Goal: Obtain resource: Download file/media

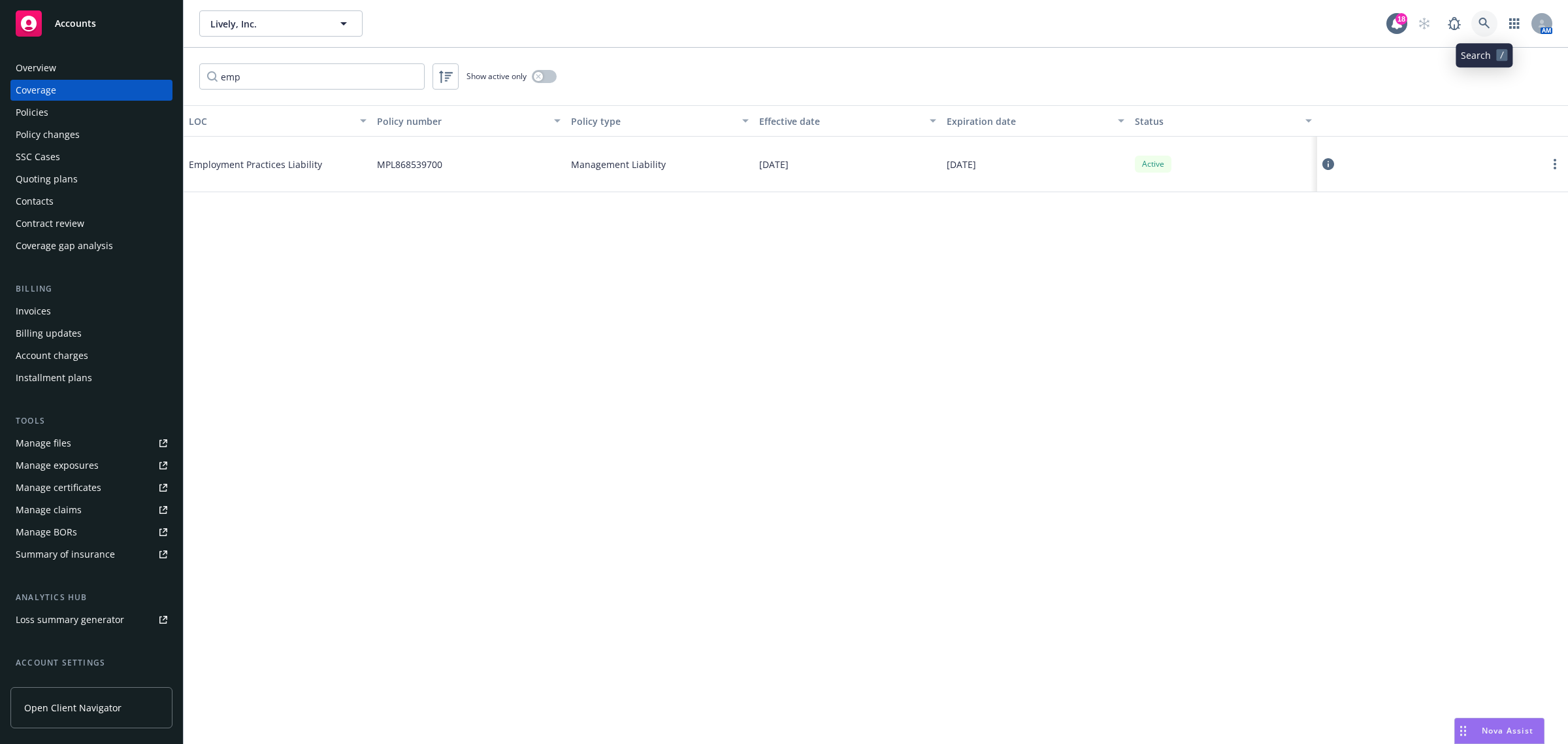
click at [1487, 27] on icon at bounding box center [1484, 24] width 12 height 12
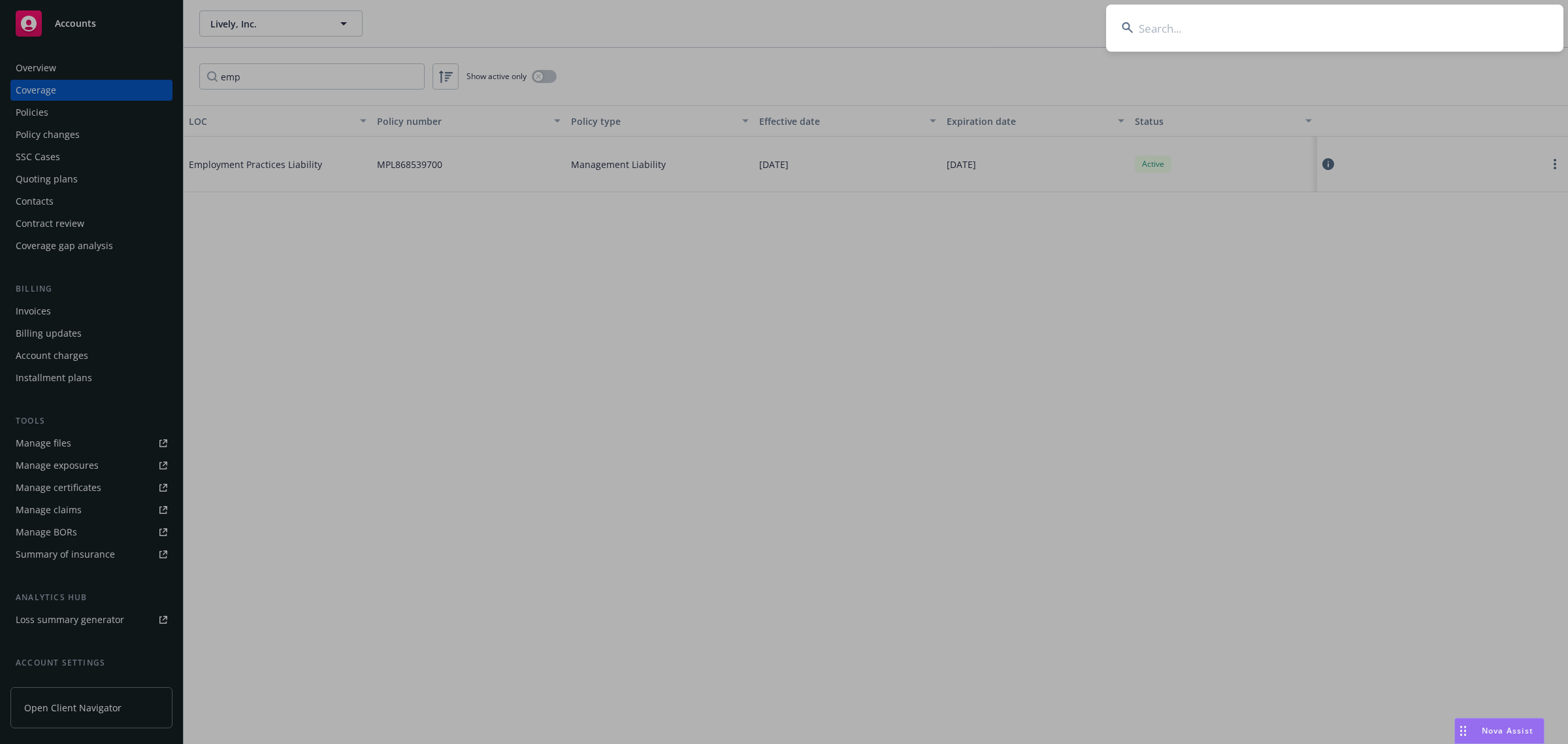
click at [1425, 43] on input at bounding box center [1334, 28] width 457 height 47
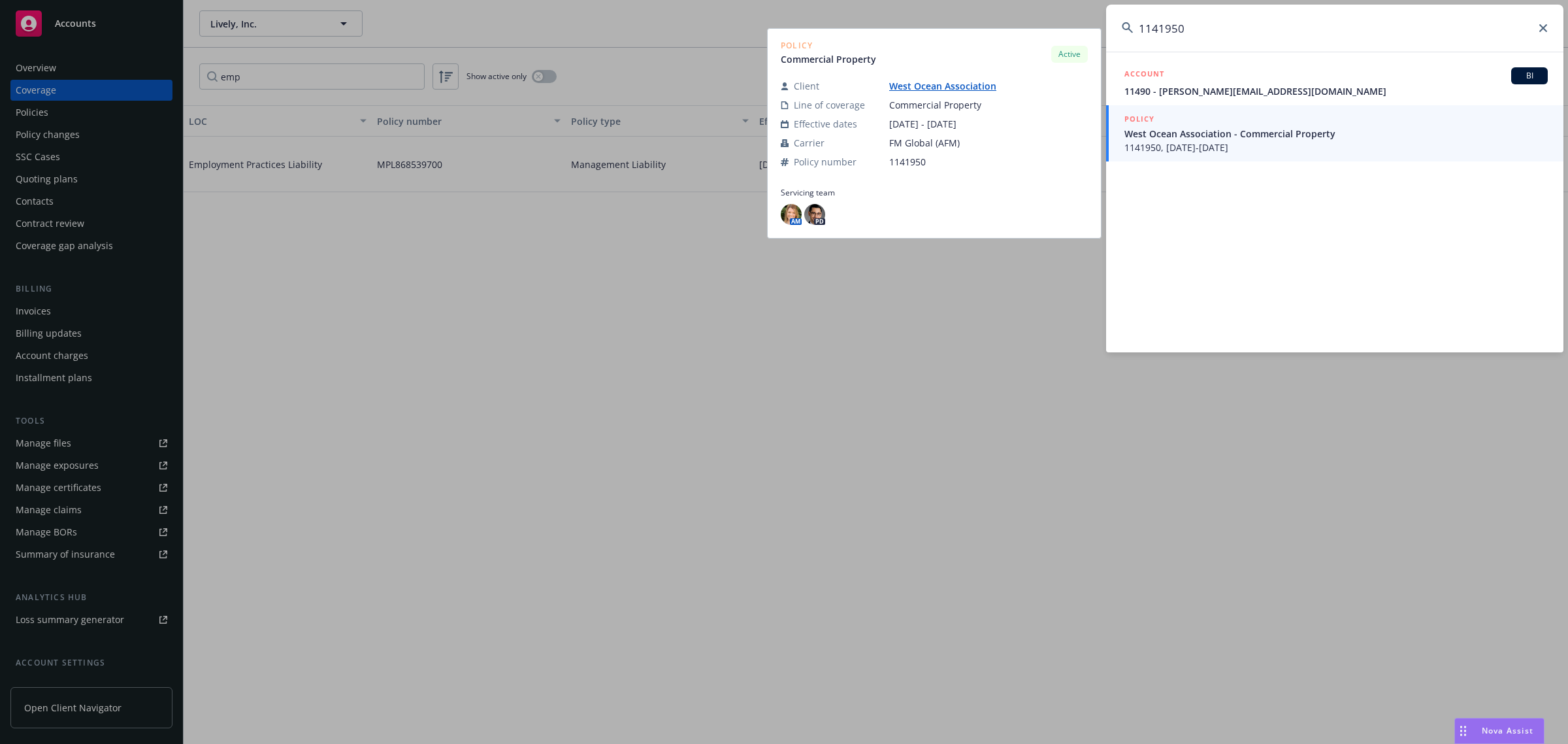
type input "1141950"
click at [1241, 129] on span "West Ocean Association - Commercial Property" at bounding box center [1336, 134] width 423 height 13
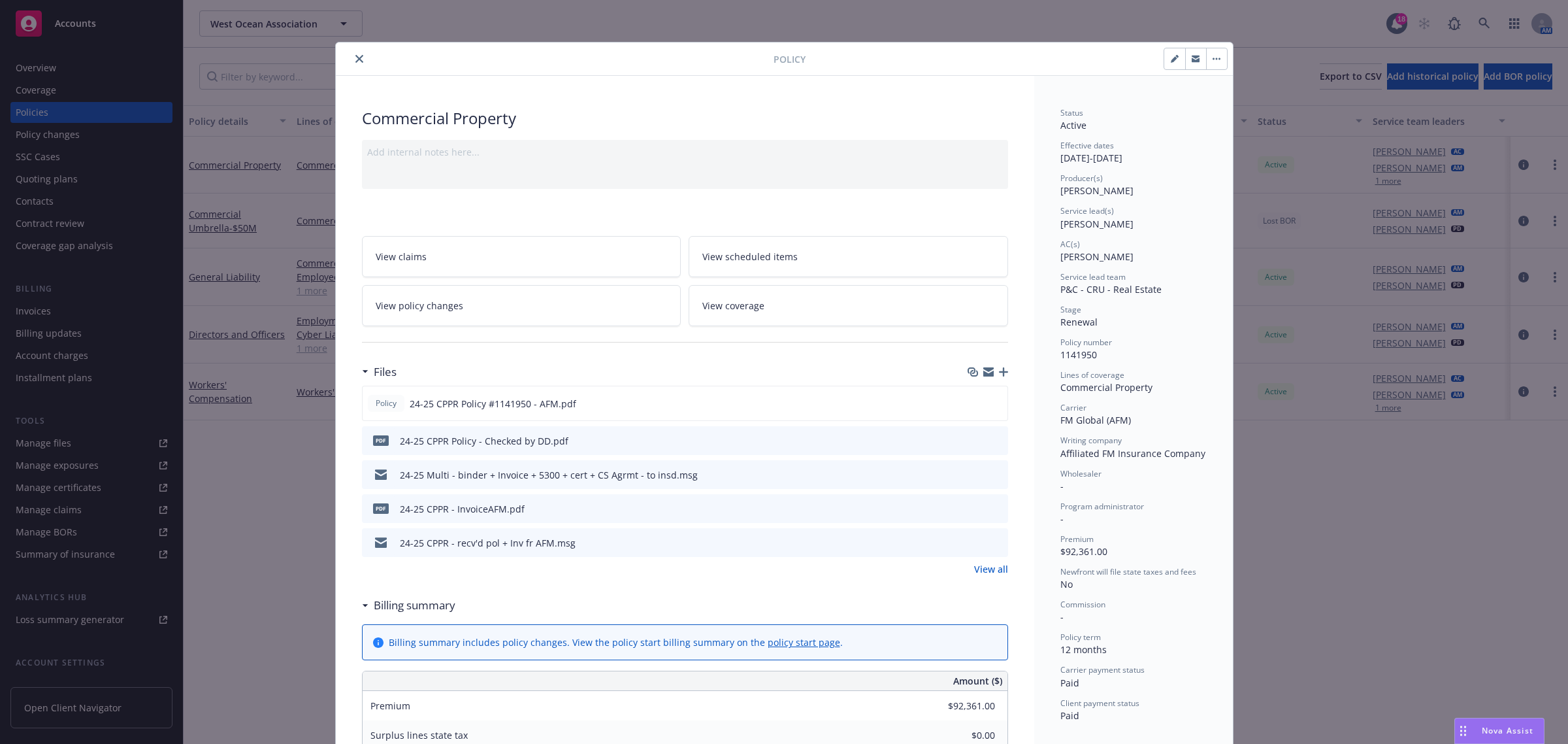
click at [352, 52] on button "close" at bounding box center [359, 58] width 16 height 16
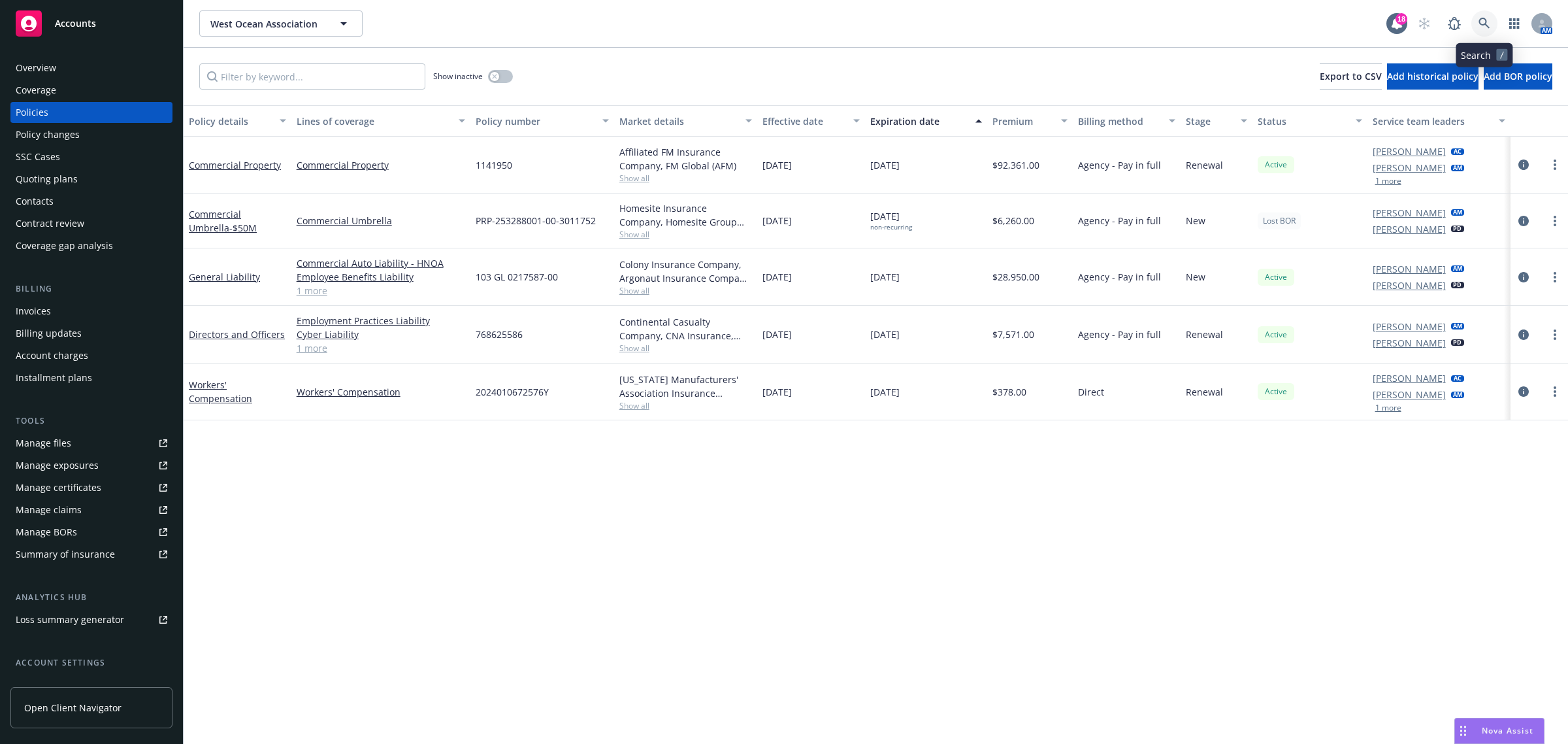
click at [1487, 23] on icon at bounding box center [1484, 24] width 12 height 12
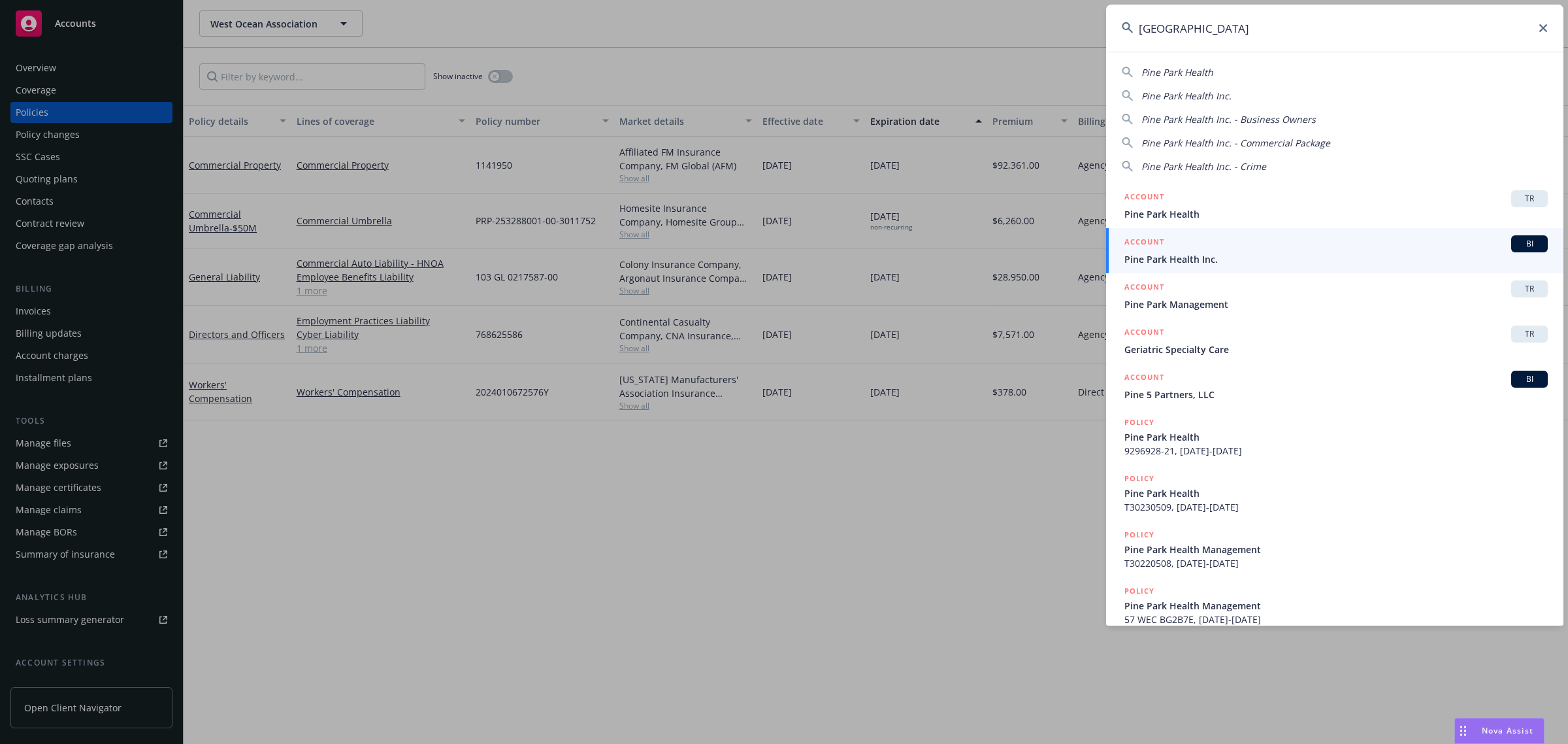
type input "[GEOGRAPHIC_DATA]"
click at [1254, 249] on div "ACCOUNT BI" at bounding box center [1336, 244] width 423 height 17
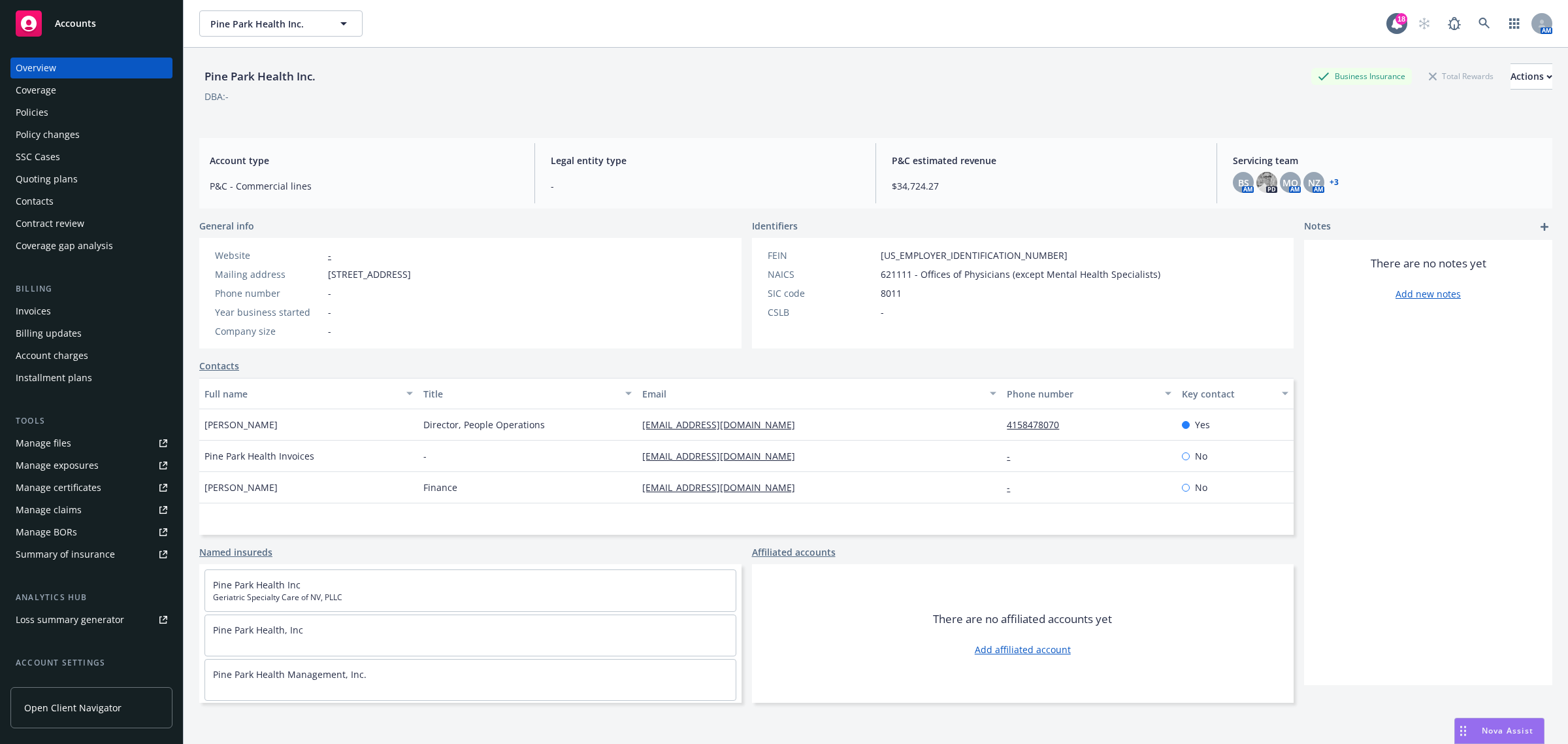
click at [31, 99] on div "Coverage" at bounding box center [36, 90] width 40 height 21
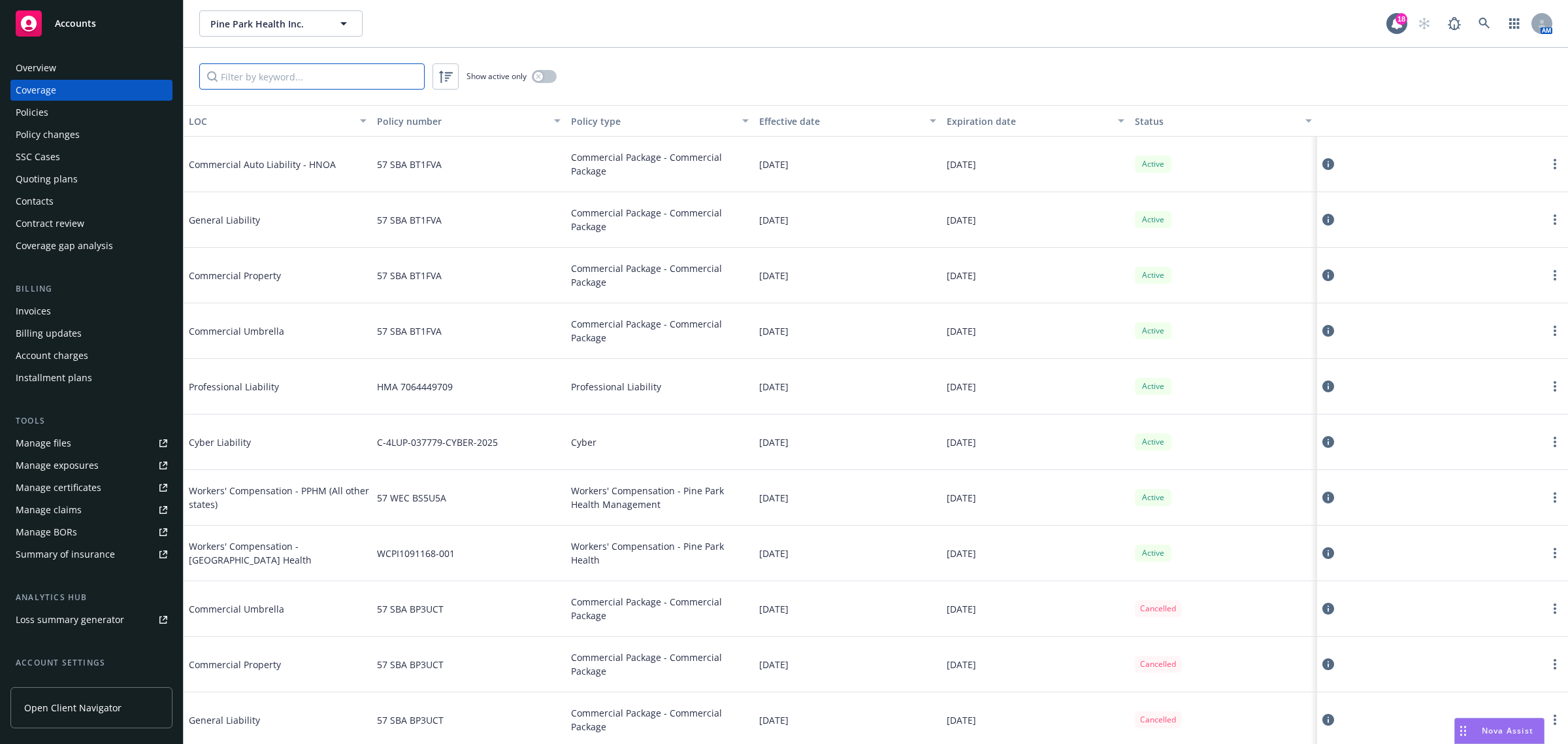
click at [290, 75] on input "Filter by keyword..." at bounding box center [312, 76] width 225 height 26
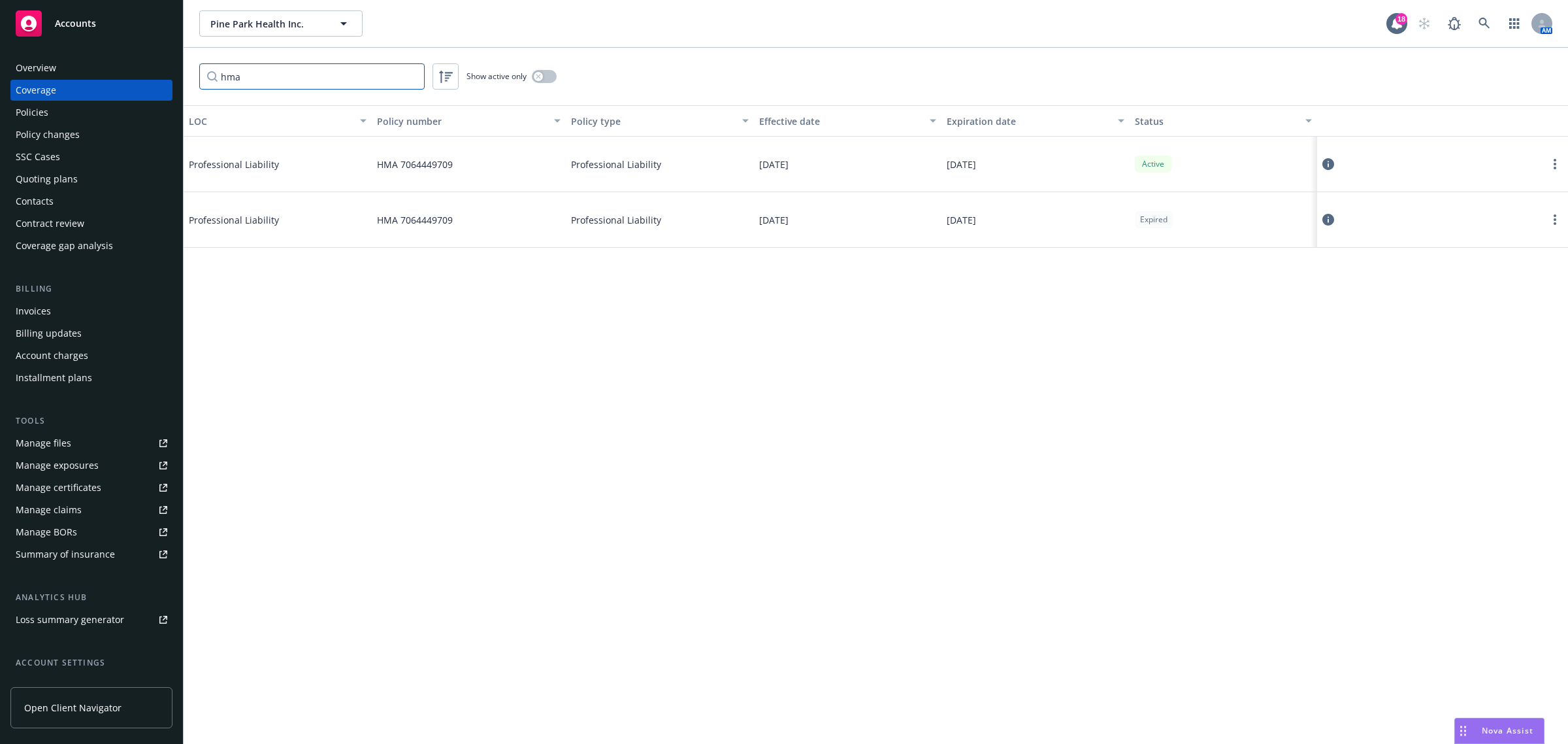
type input "hma"
click at [1324, 159] on icon at bounding box center [1328, 164] width 12 height 12
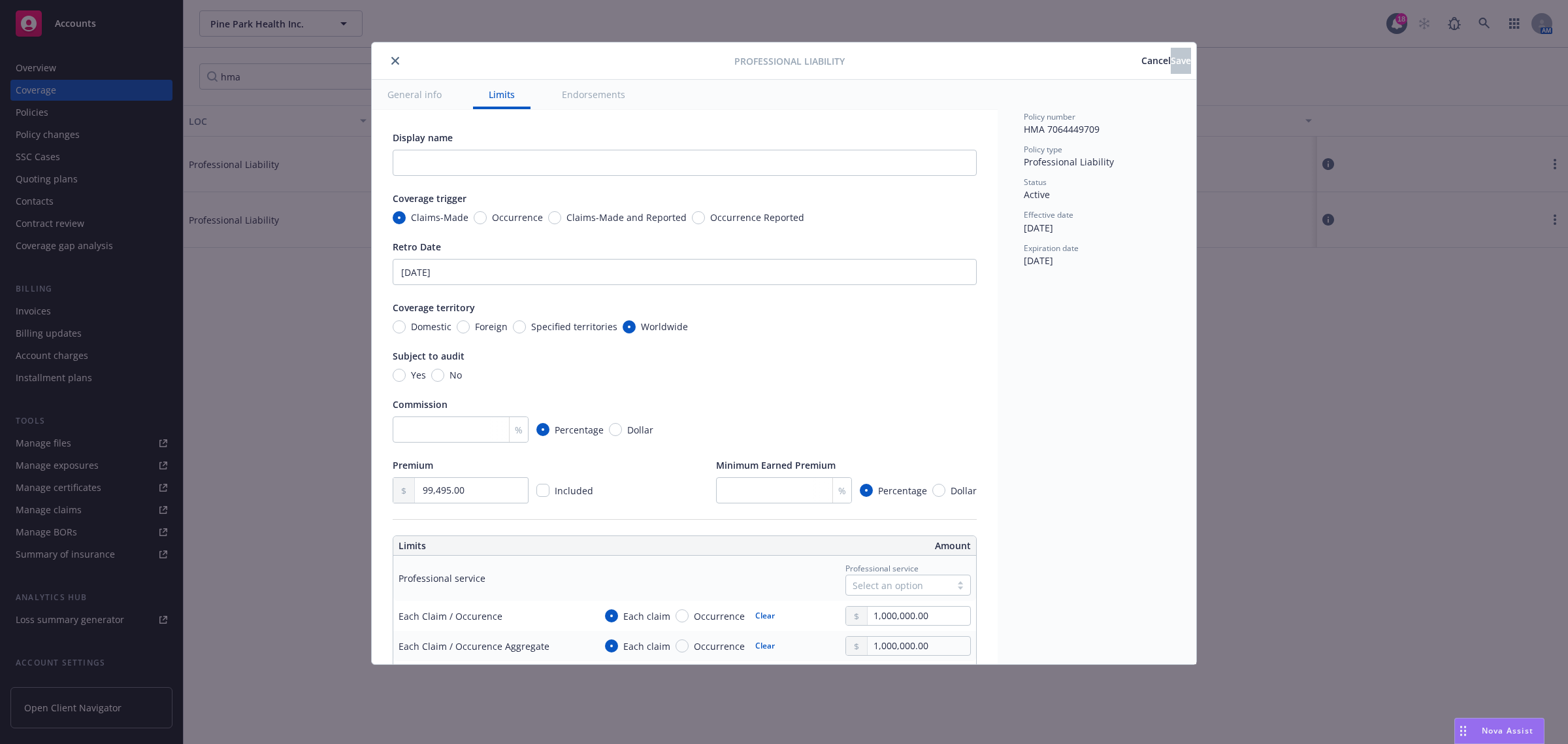
type textarea "x"
click at [1141, 48] on button "Cancel" at bounding box center [1155, 61] width 29 height 26
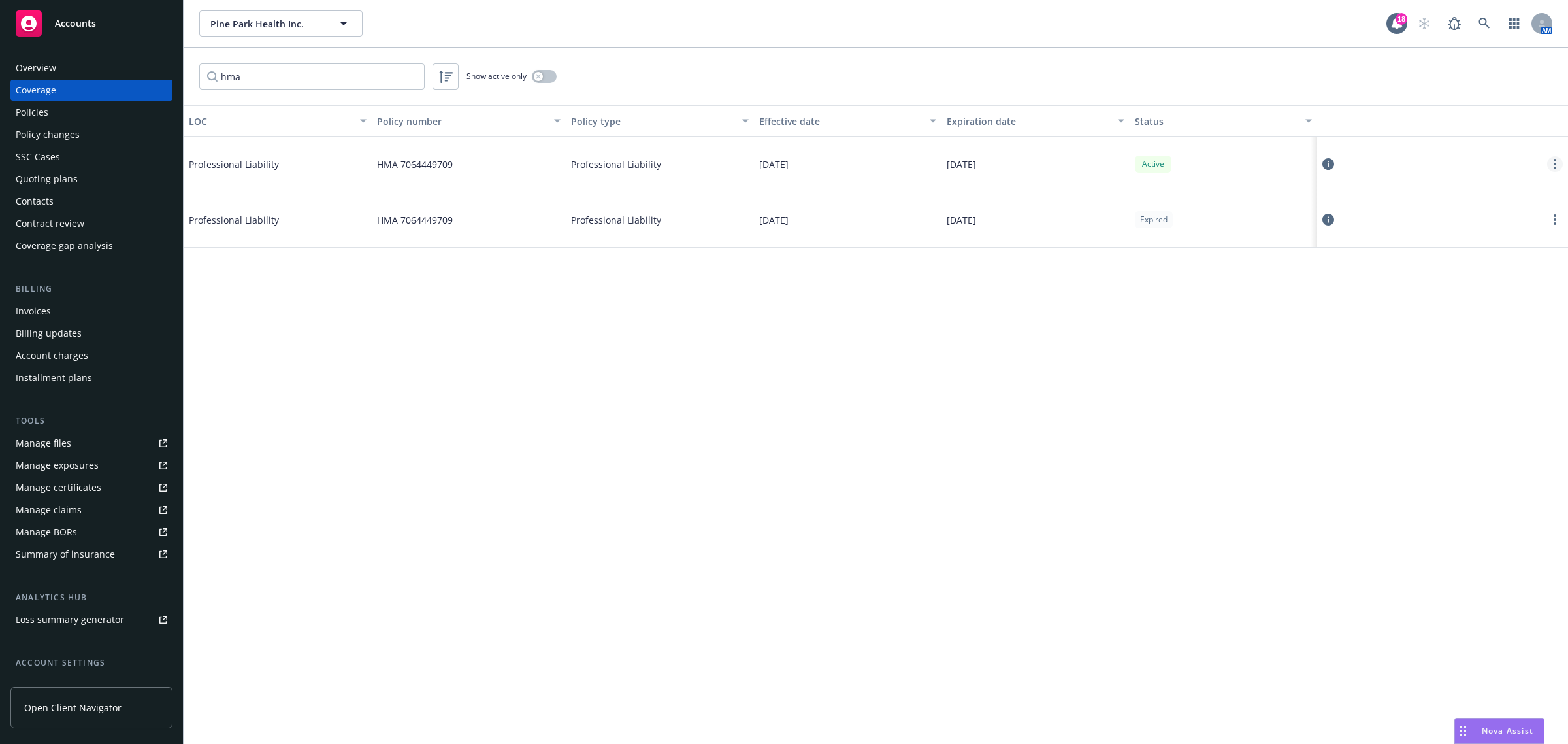
click at [1554, 162] on icon "more" at bounding box center [1555, 164] width 2 height 10
click at [1496, 242] on link "View policy" at bounding box center [1477, 243] width 172 height 26
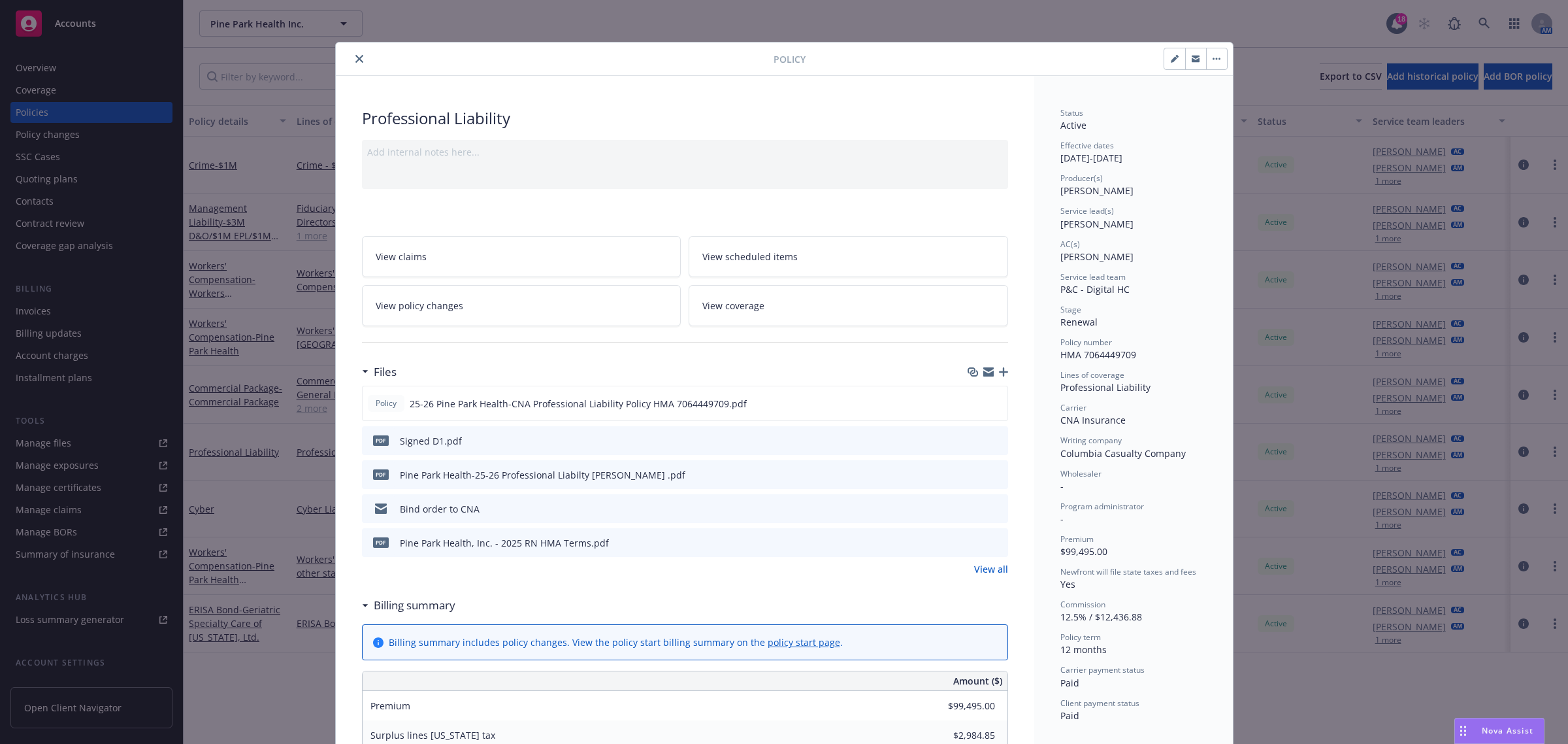
click at [355, 60] on icon "close" at bounding box center [359, 58] width 7 height 7
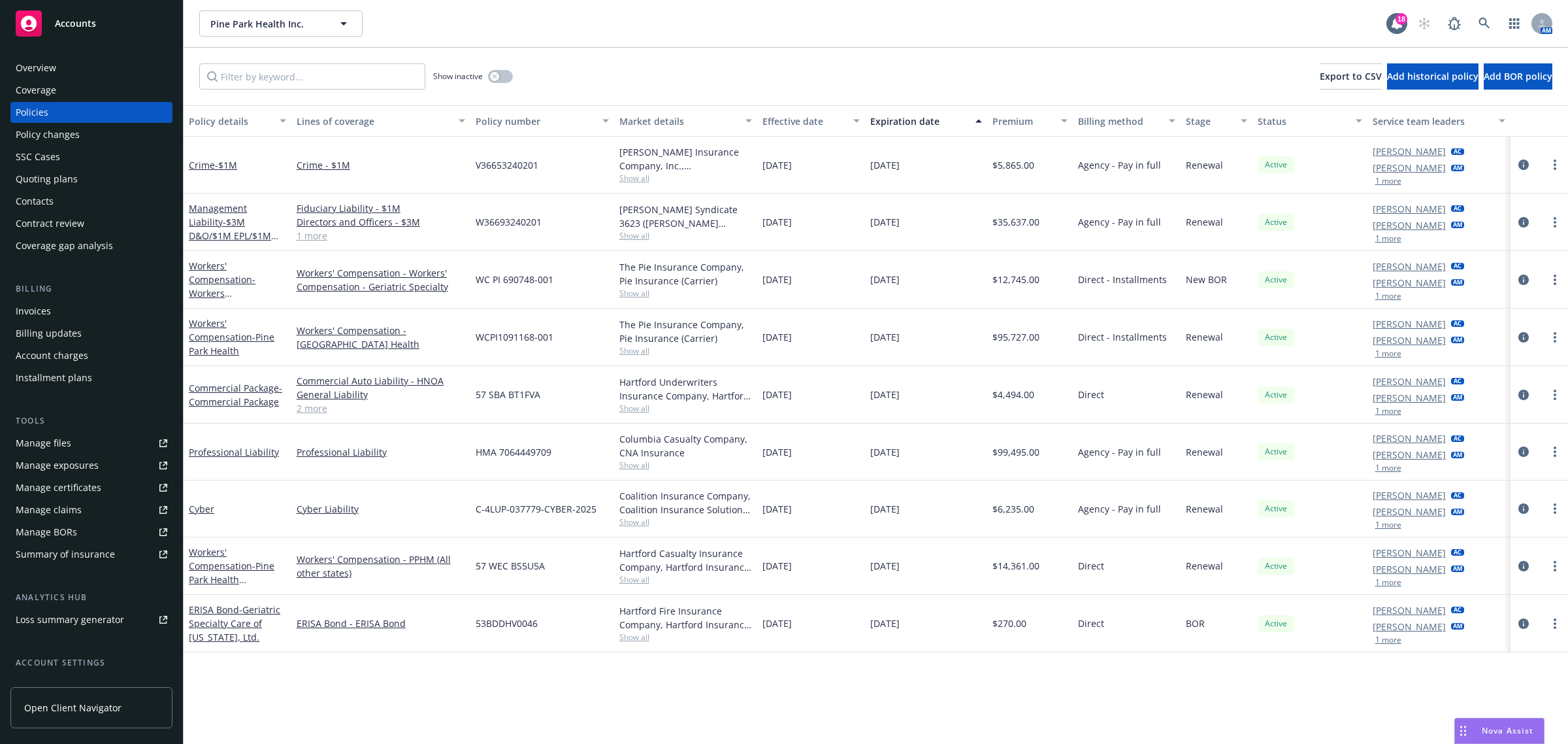
click at [52, 72] on div "Overview" at bounding box center [36, 68] width 40 height 21
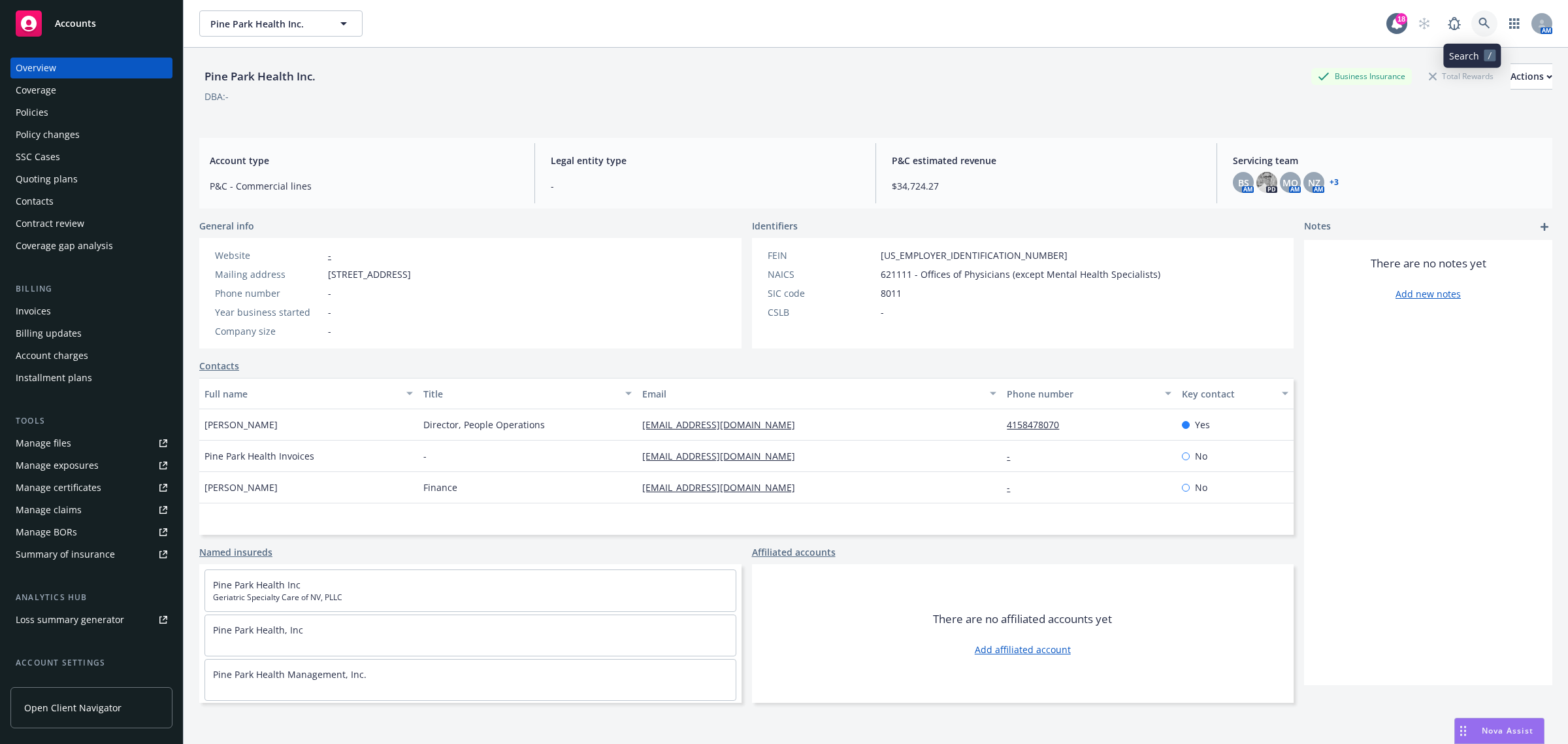
click at [1478, 26] on icon at bounding box center [1484, 24] width 12 height 12
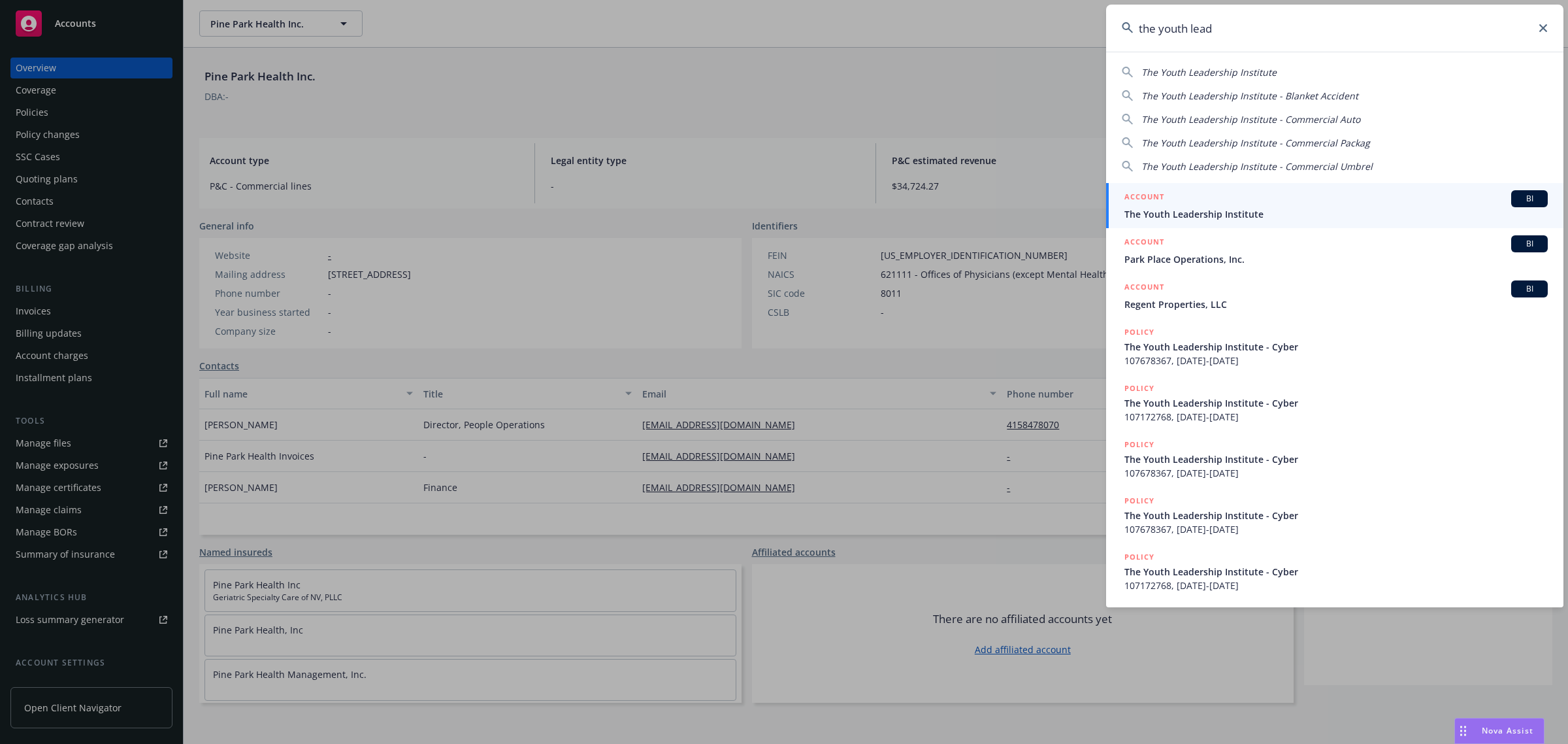
type input "the youth lead"
click at [1327, 217] on span "The Youth Leadership Institute" at bounding box center [1336, 214] width 423 height 13
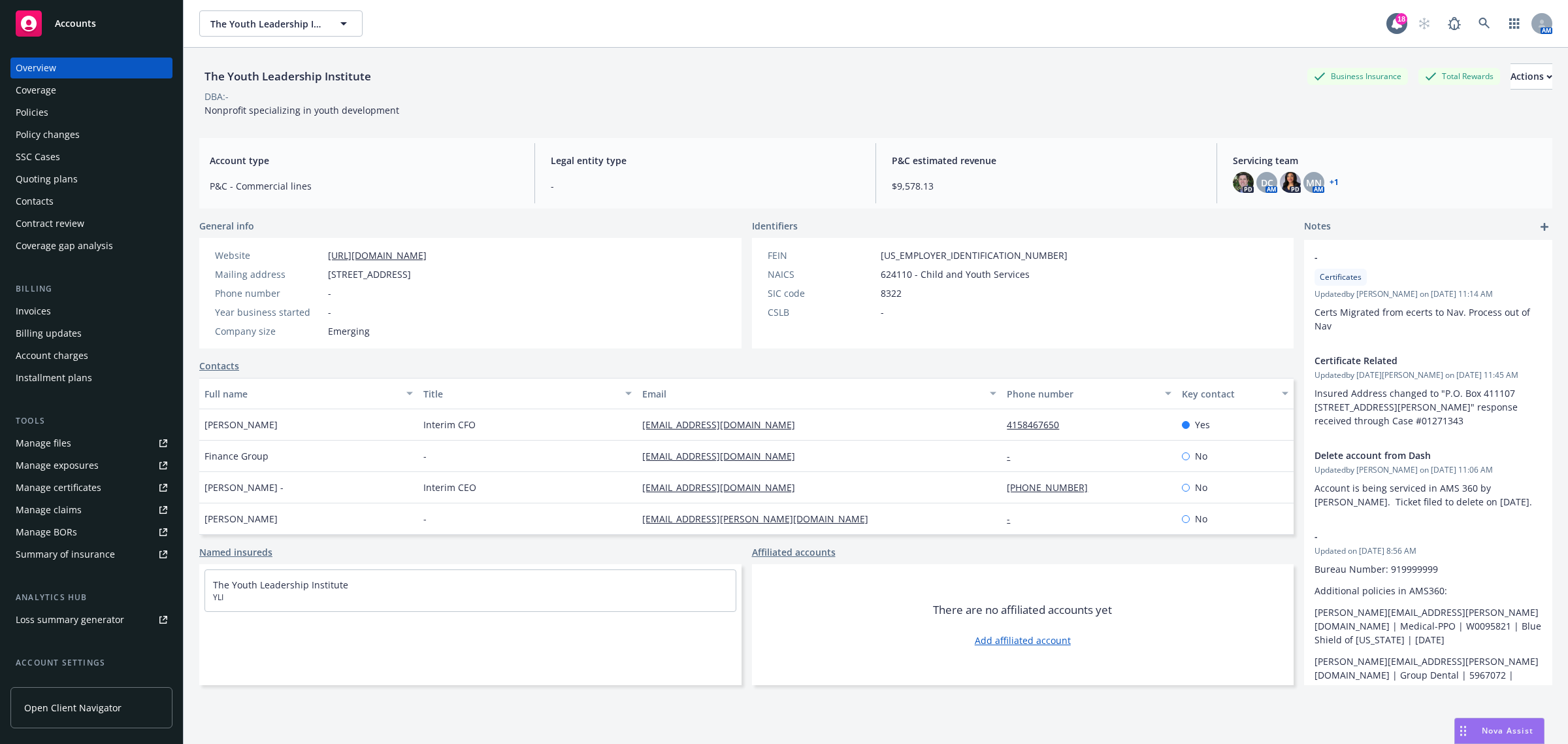
click at [63, 492] on div "Manage certificates" at bounding box center [58, 488] width 86 height 21
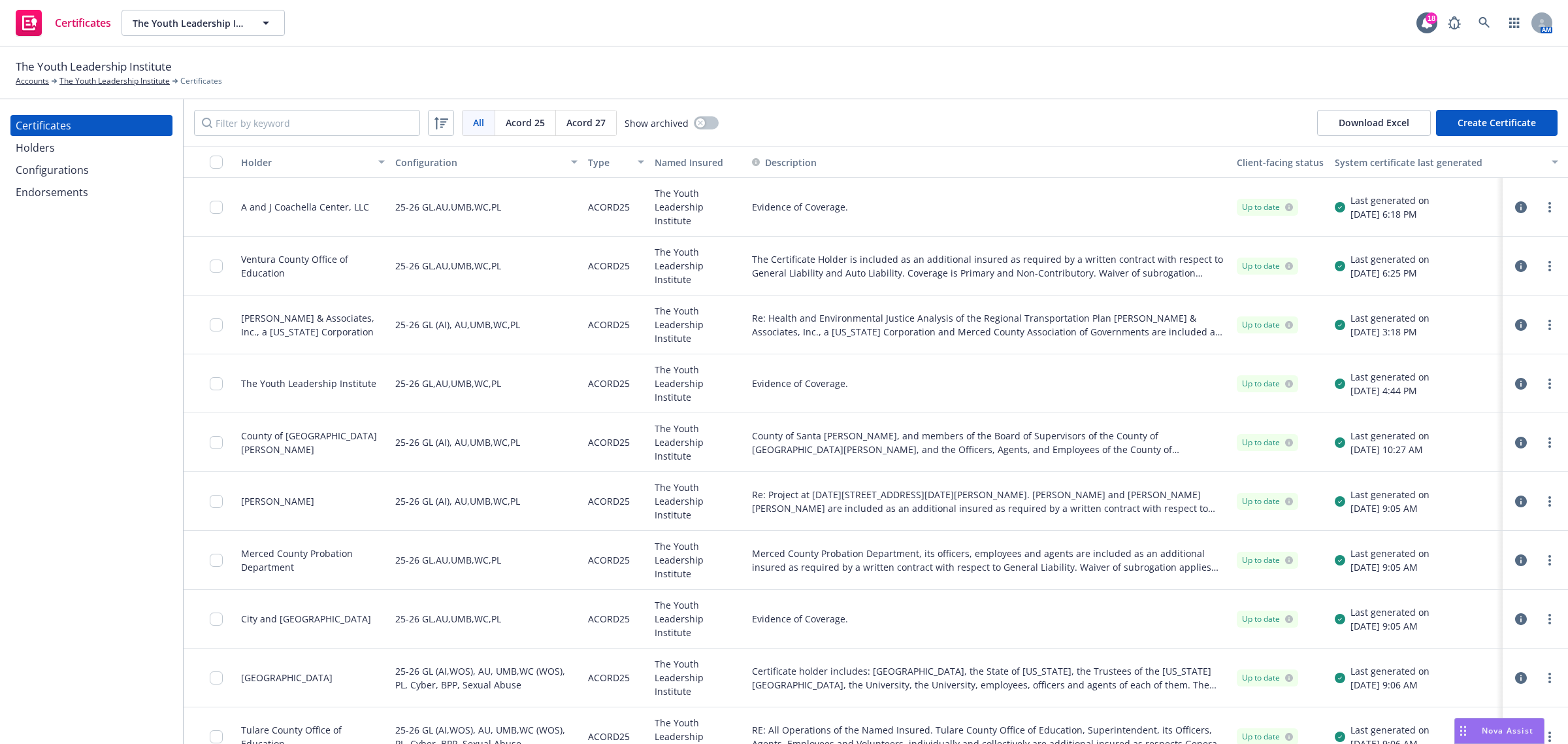
click at [1513, 206] on button "button" at bounding box center [1520, 207] width 16 height 16
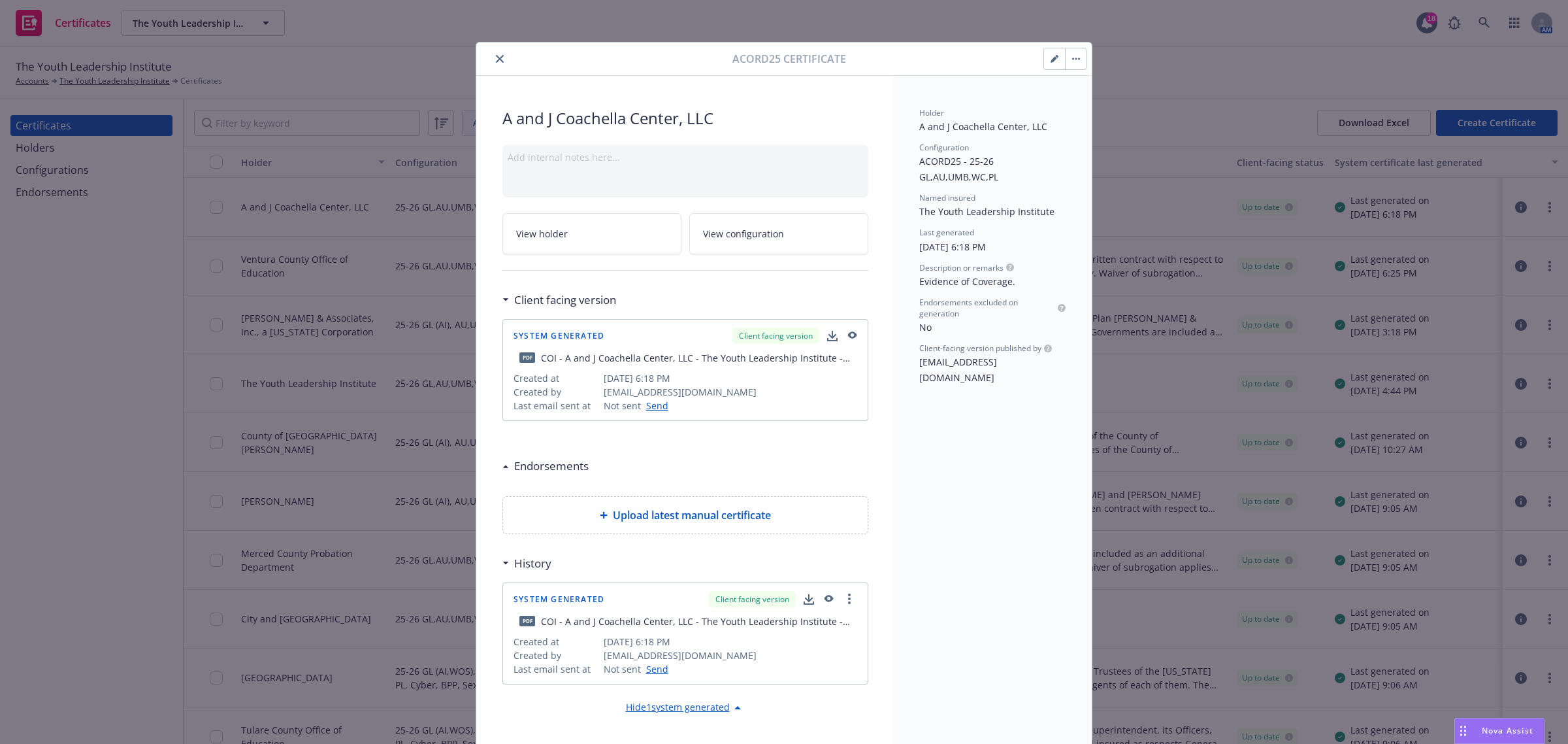
click at [847, 337] on icon "button" at bounding box center [851, 336] width 12 height 9
click at [498, 55] on button "close" at bounding box center [500, 58] width 16 height 16
